Goal: Information Seeking & Learning: Find specific page/section

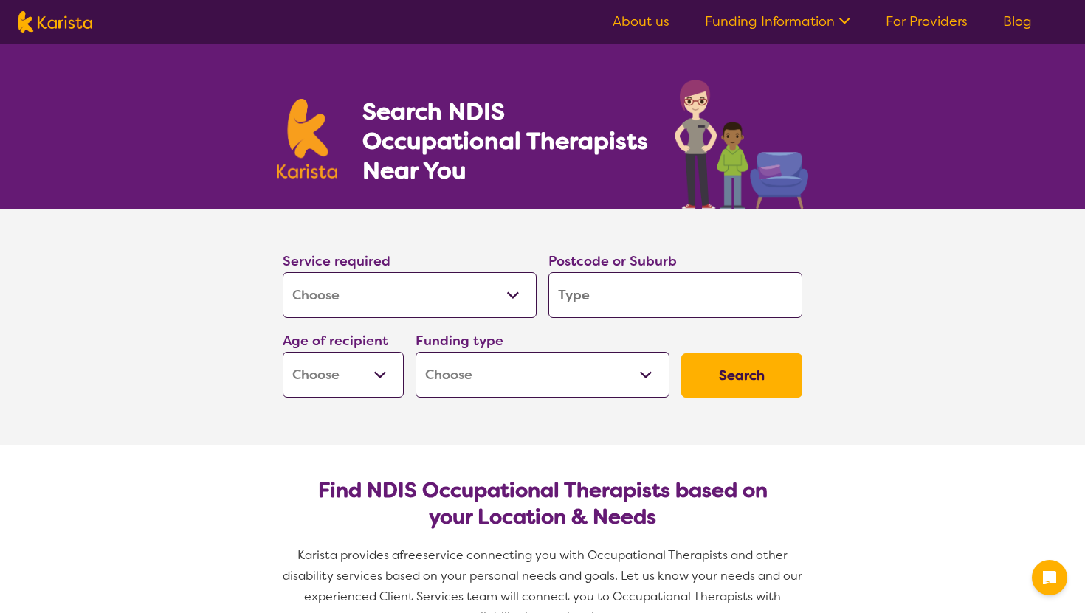
select select "[MEDICAL_DATA]"
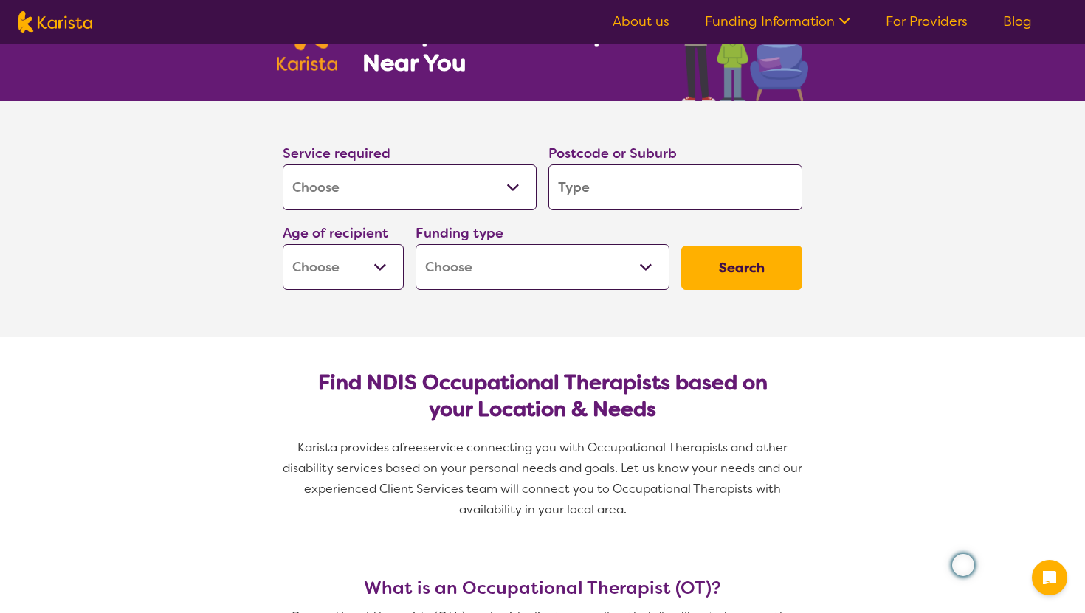
scroll to position [142, 0]
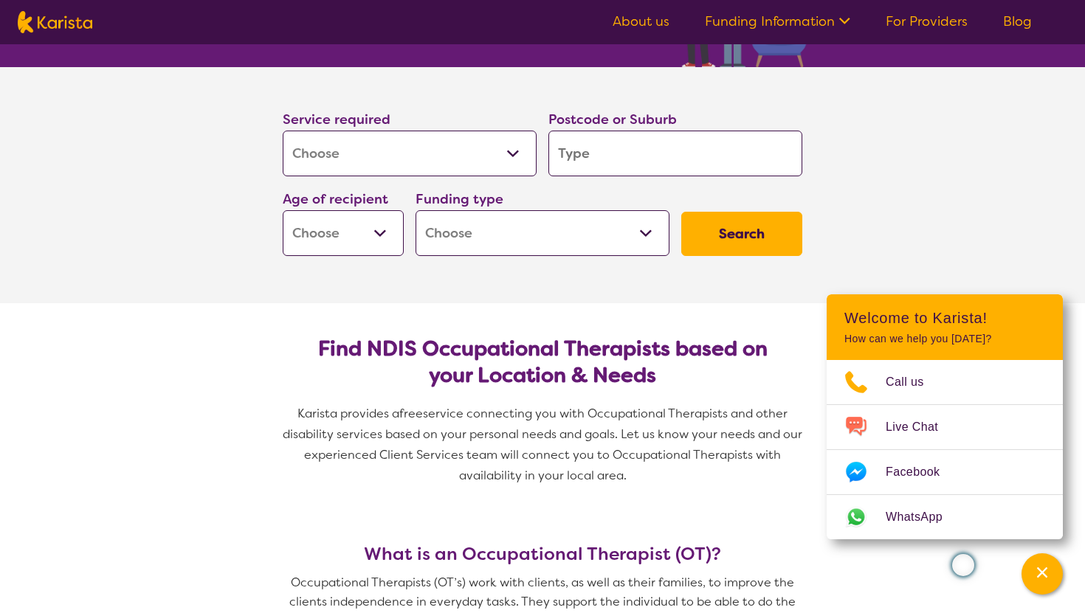
click at [589, 153] on input "search" at bounding box center [675, 154] width 254 height 46
type input "2"
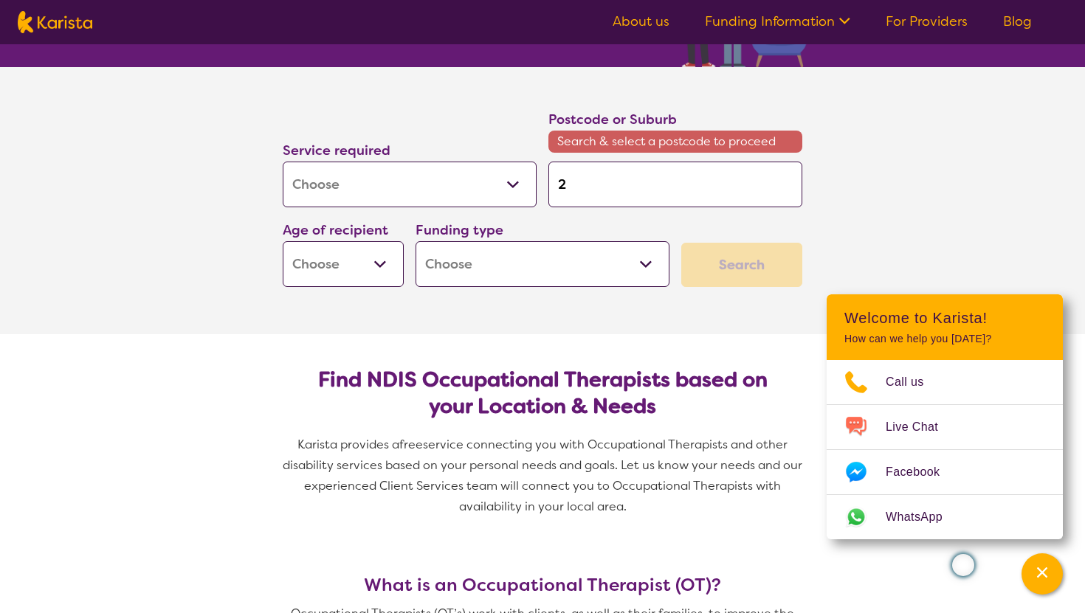
type input "25"
type input "256"
type input "2560"
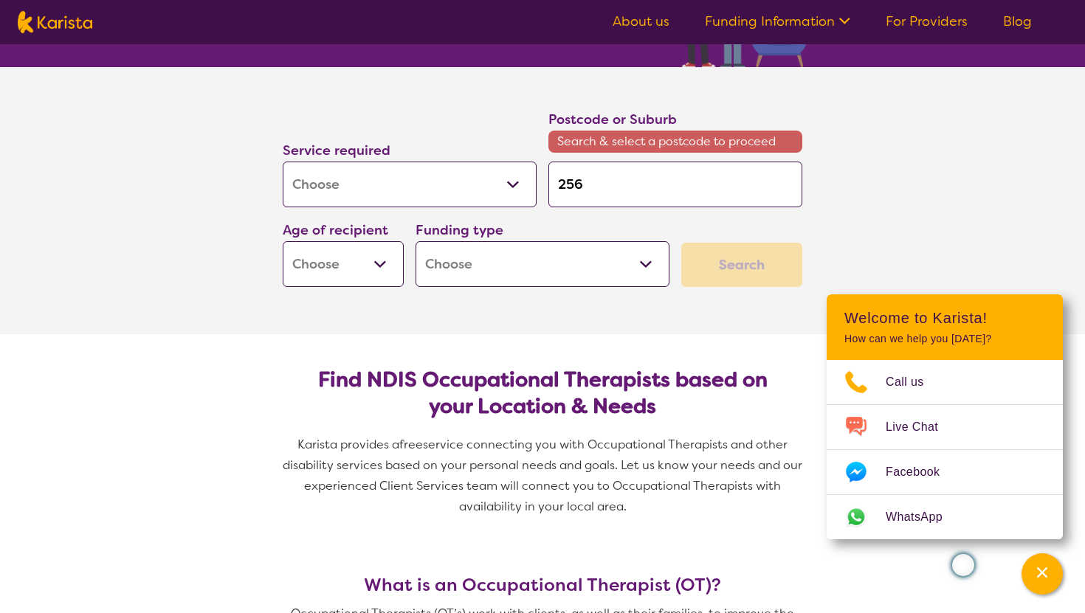
type input "2560"
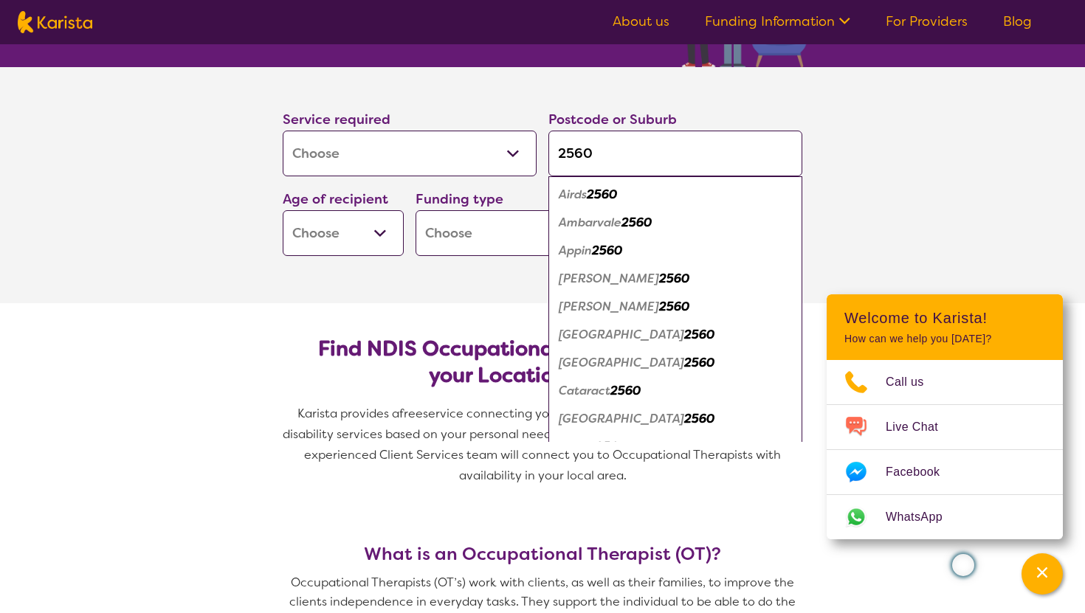
type input "2560"
click at [608, 330] on em "[GEOGRAPHIC_DATA]" at bounding box center [621, 334] width 125 height 15
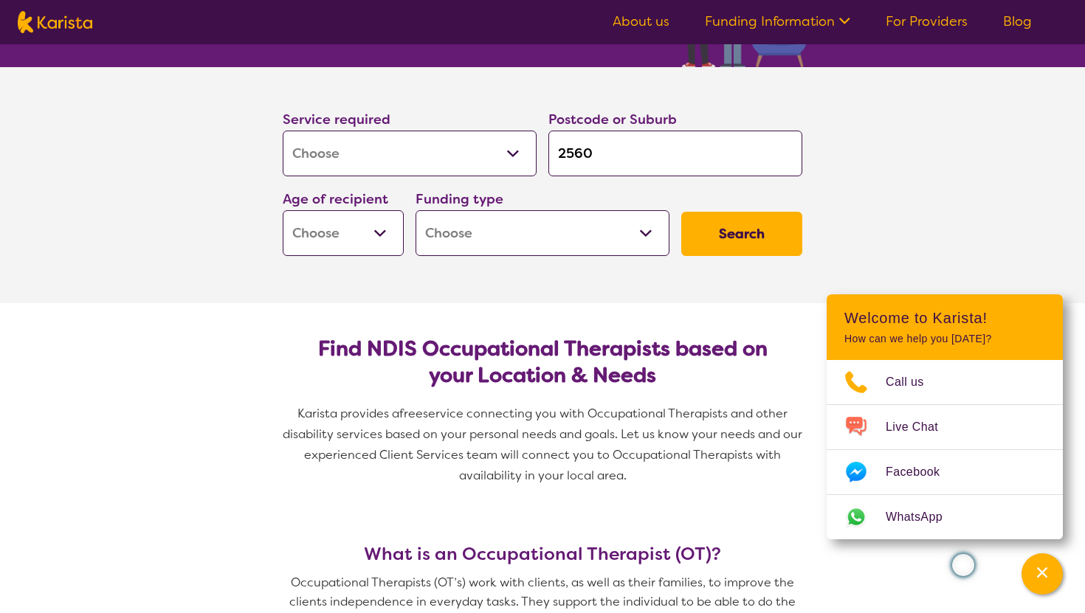
click at [649, 233] on select "Home Care Package (HCP) National Disability Insurance Scheme (NDIS) I don't know" at bounding box center [543, 233] width 254 height 46
